Goal: Check status: Check status

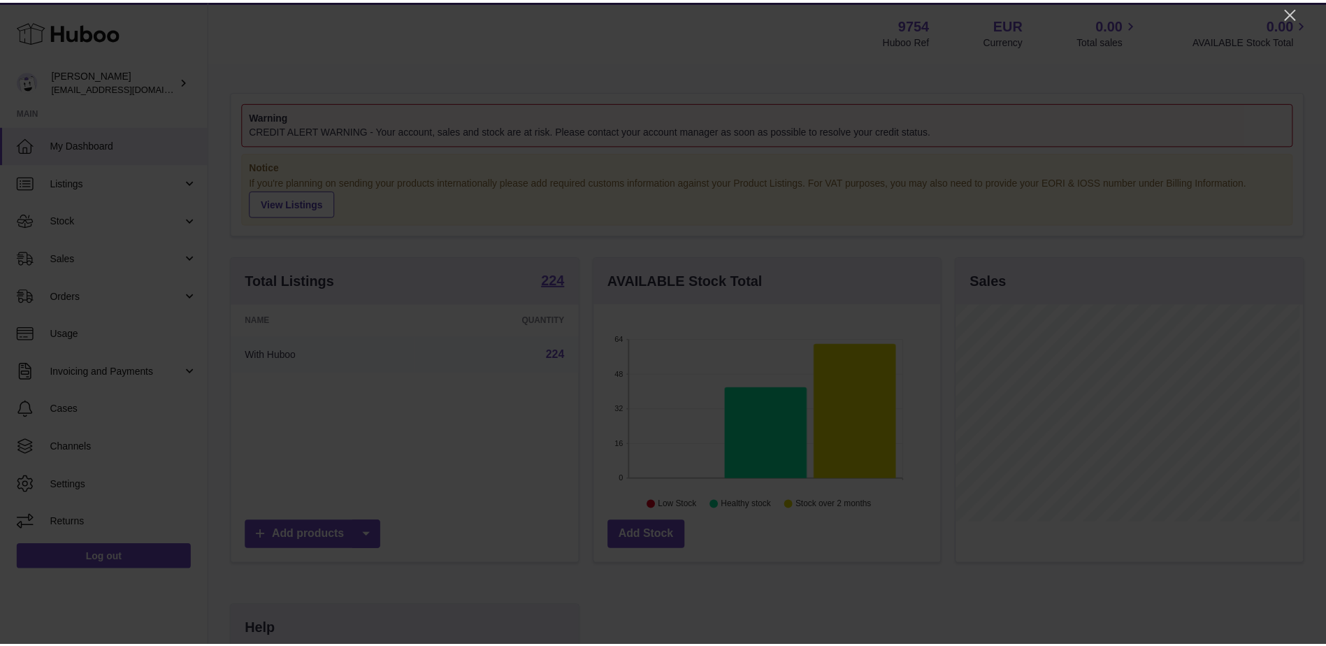
scroll to position [218, 350]
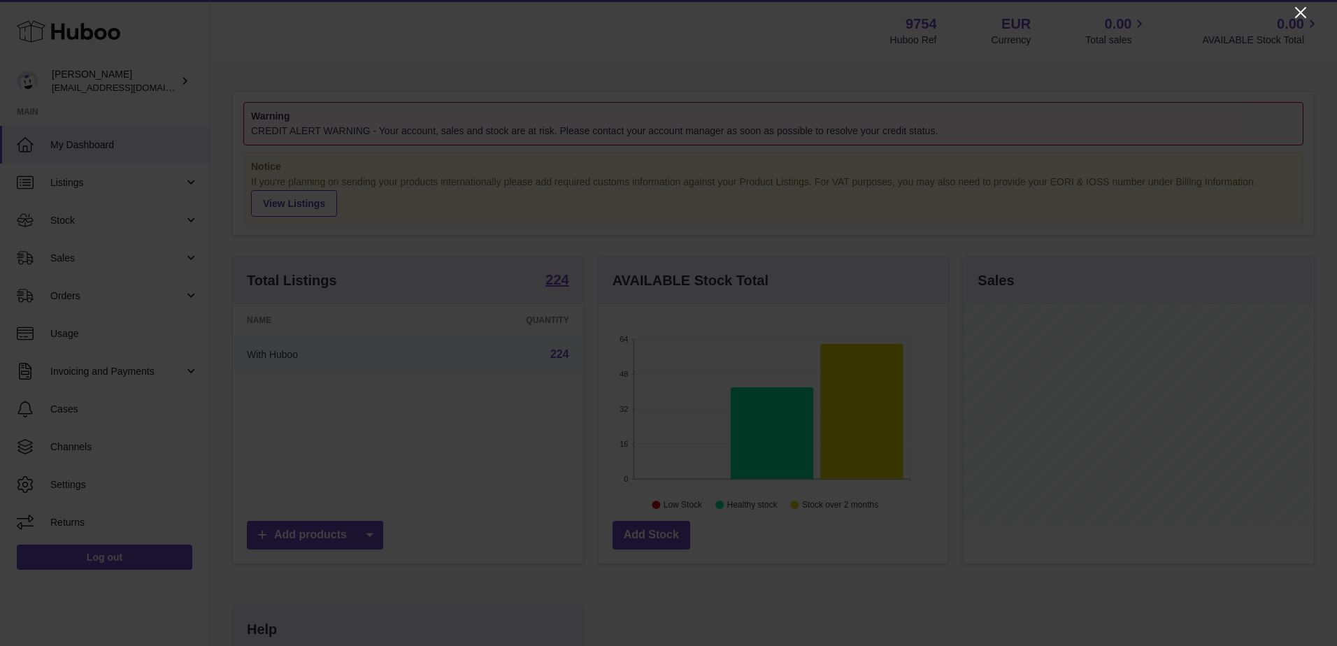
click at [1296, 6] on icon "Close" at bounding box center [1300, 12] width 17 height 17
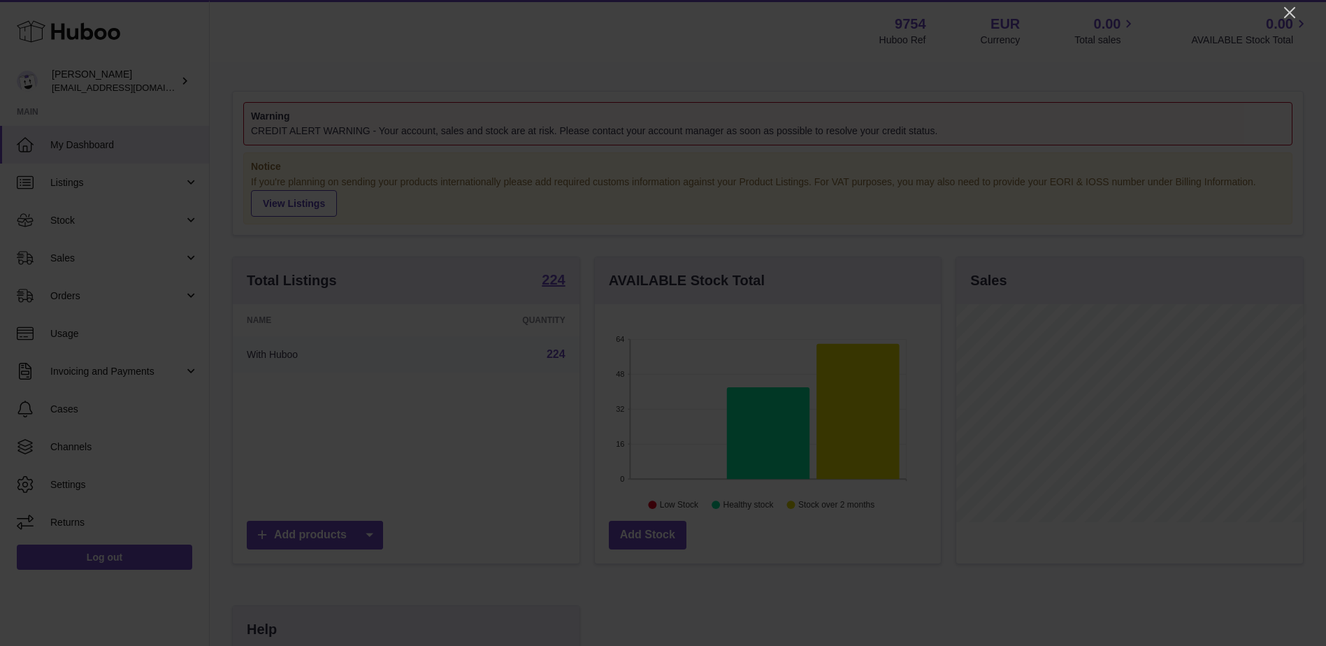
scroll to position [698921, 698792]
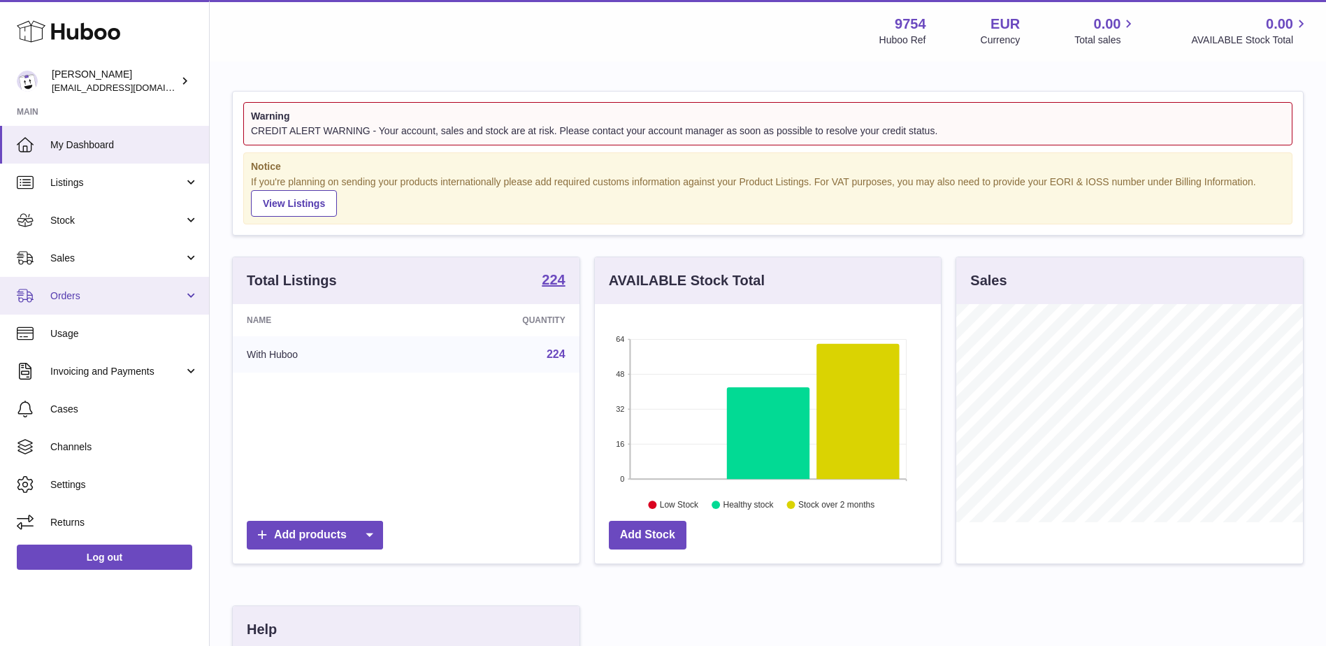
click at [101, 294] on span "Orders" at bounding box center [117, 295] width 134 height 13
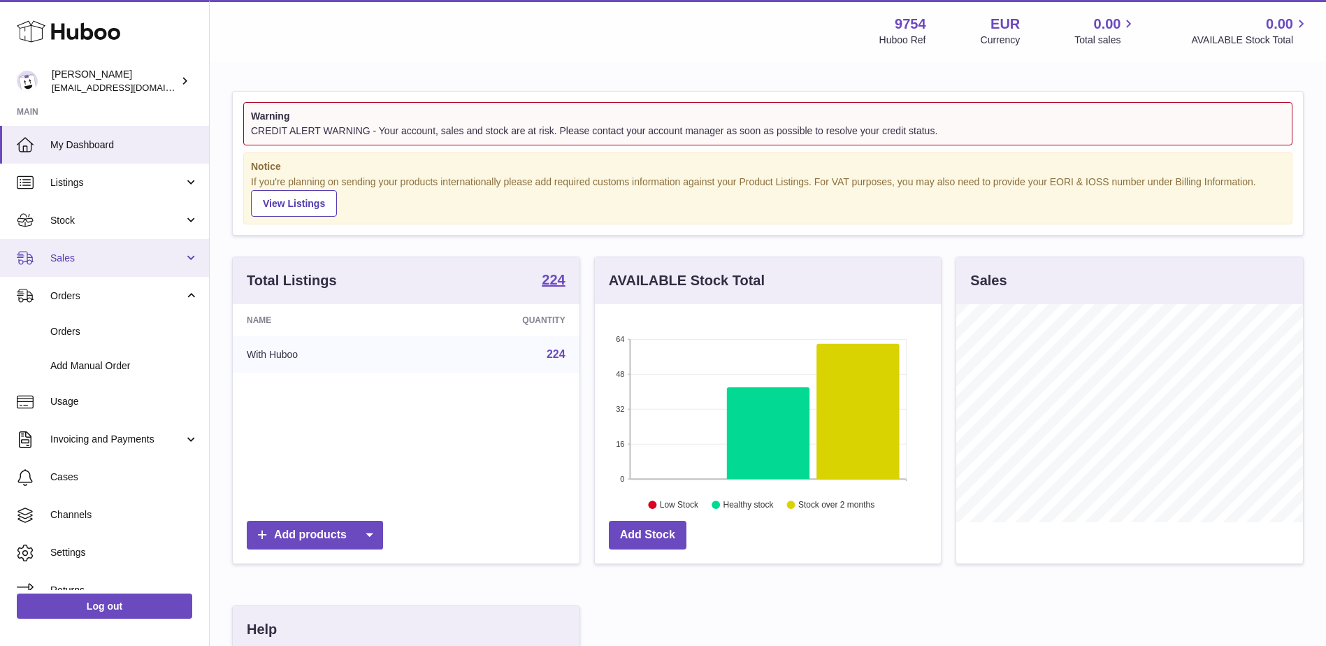
click at [106, 265] on link "Sales" at bounding box center [104, 258] width 209 height 38
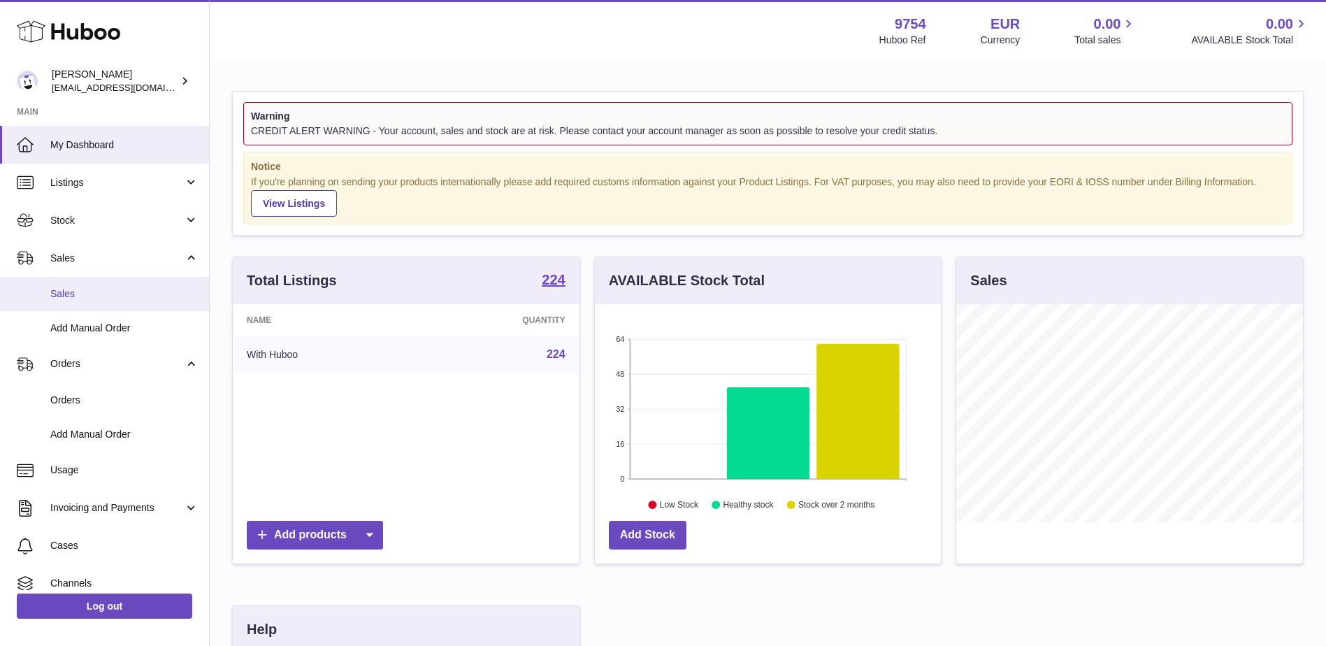
click at [78, 287] on span "Sales" at bounding box center [124, 293] width 148 height 13
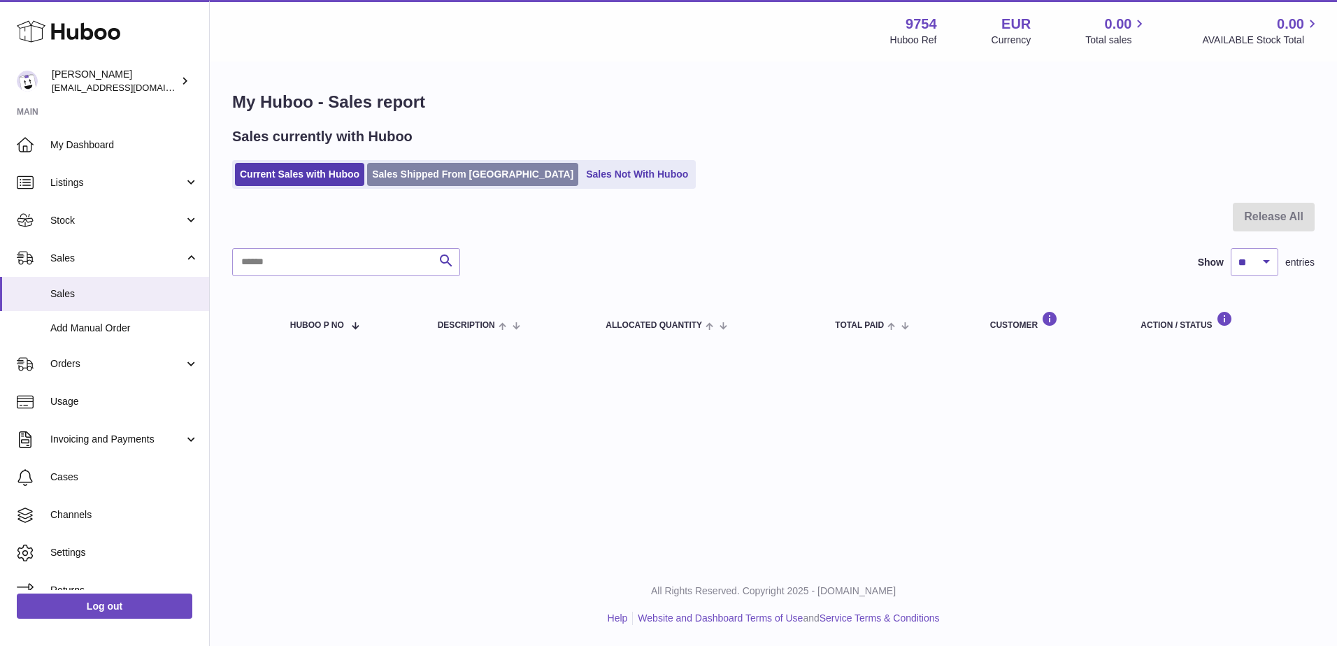
click at [440, 175] on link "Sales Shipped From Huboo" at bounding box center [472, 174] width 211 height 23
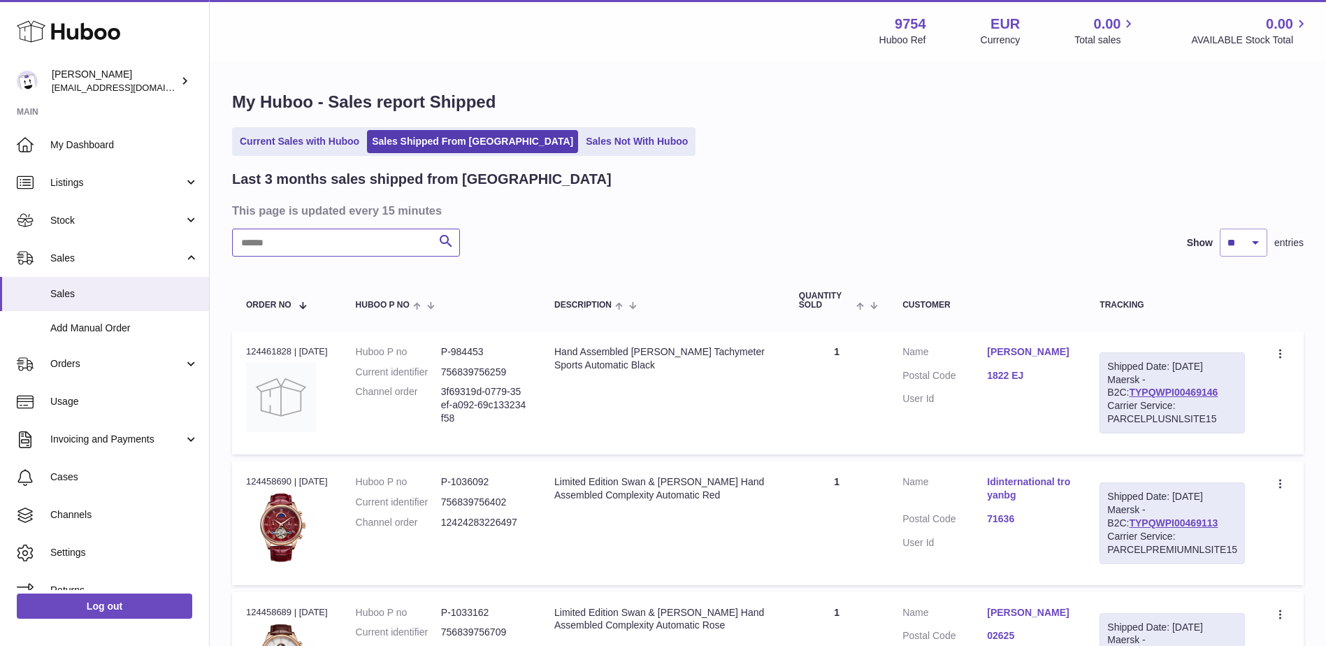
click at [322, 245] on input "text" at bounding box center [346, 243] width 228 height 28
paste input "*****"
type input "*****"
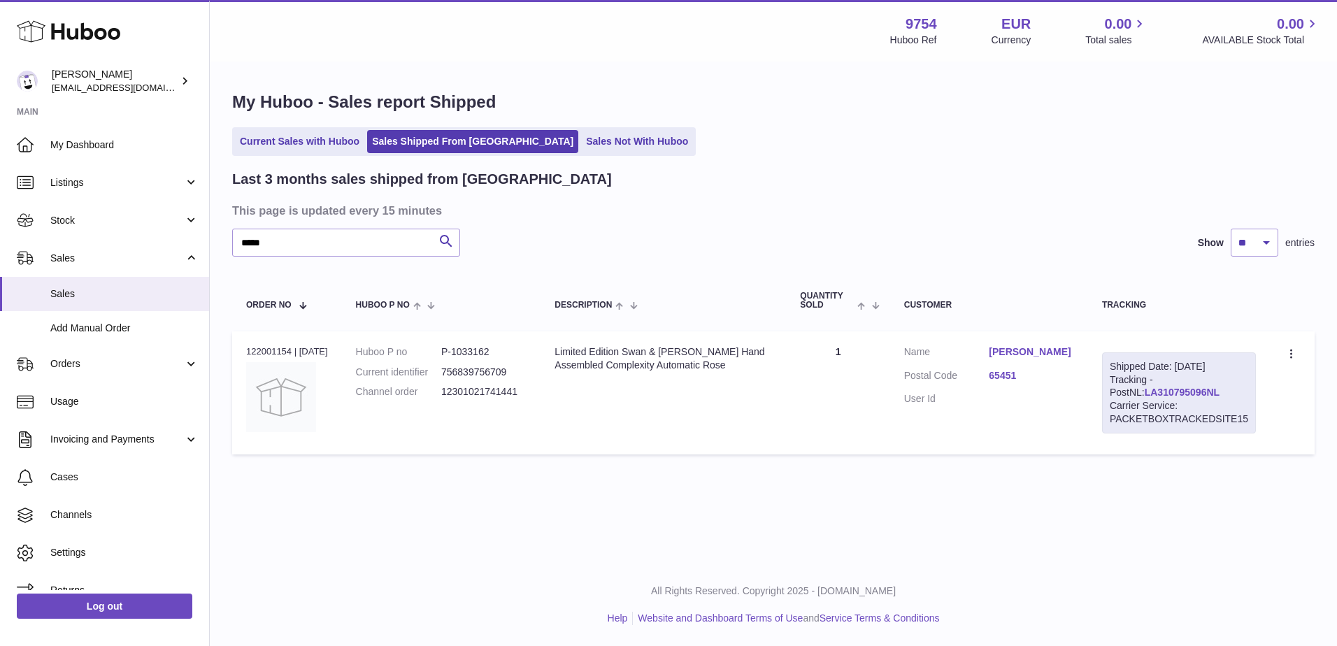
click at [1144, 389] on link "LA310795096NL" at bounding box center [1181, 392] width 75 height 11
